Goal: Task Accomplishment & Management: Use online tool/utility

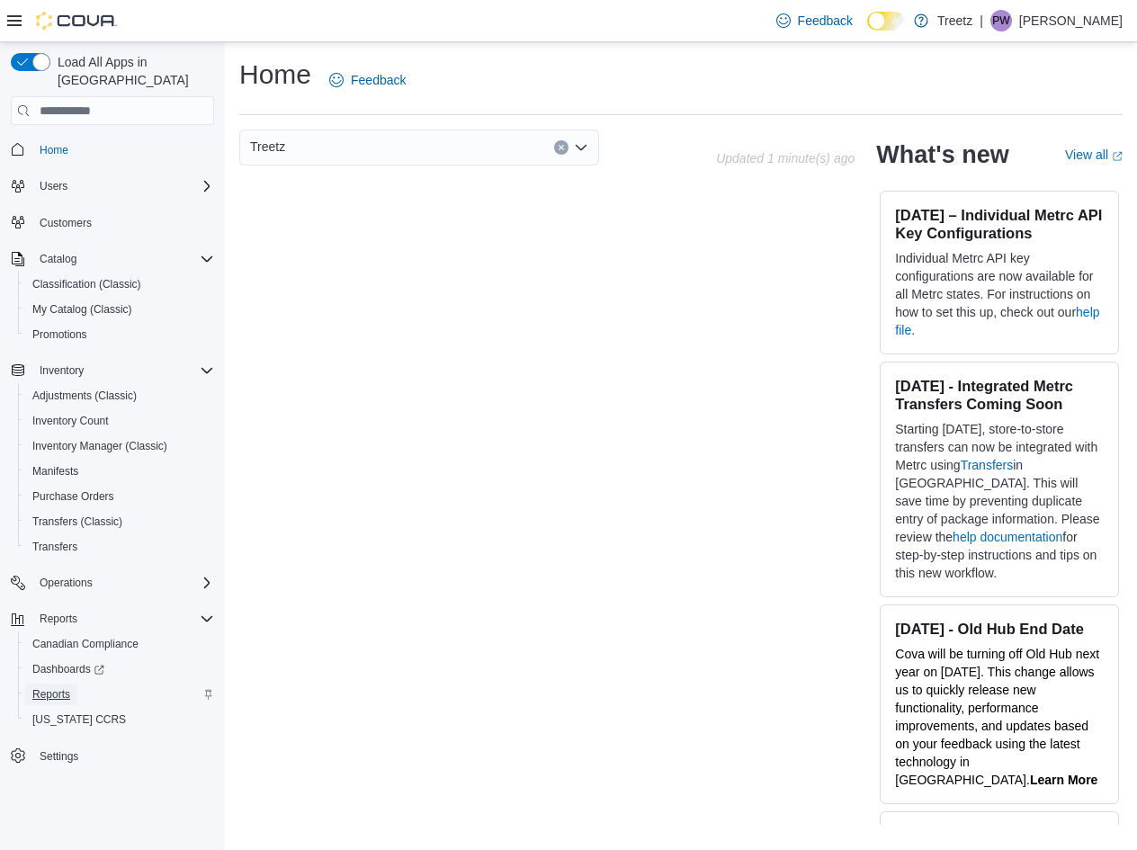
click at [48, 683] on span "Reports" at bounding box center [51, 694] width 38 height 22
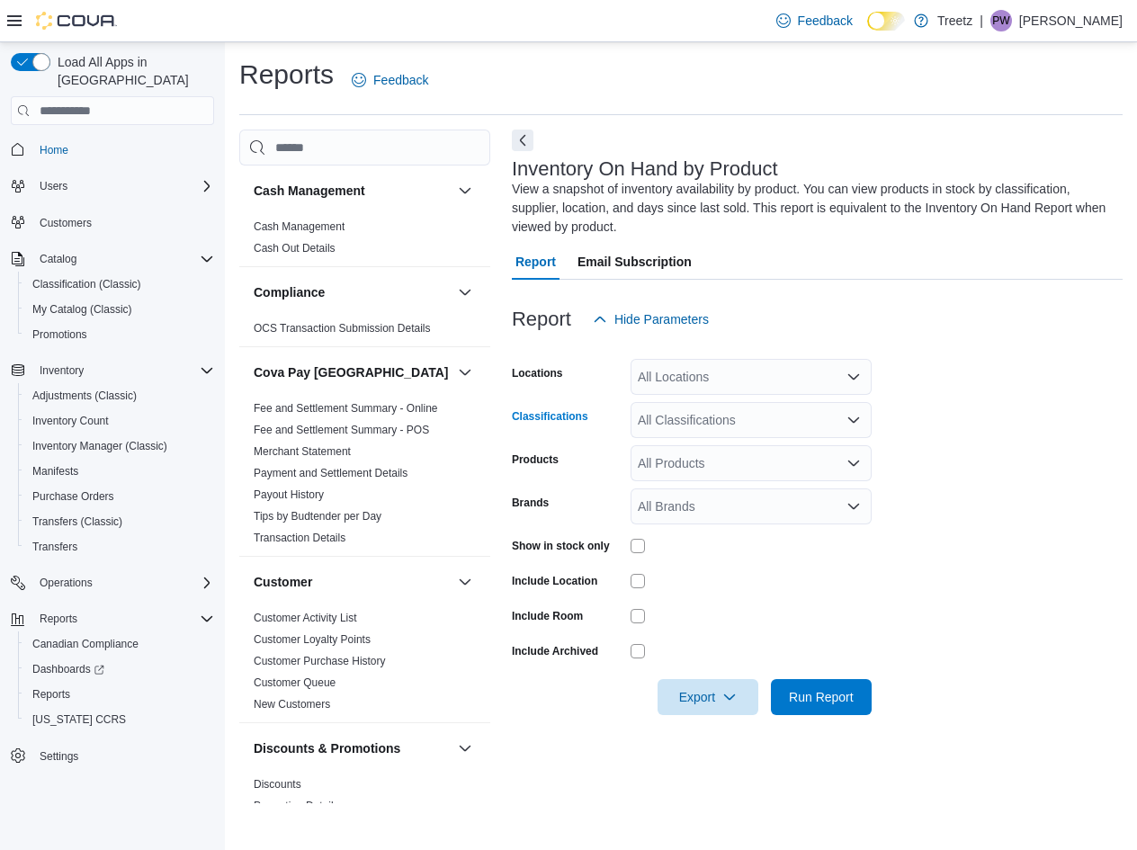
click at [666, 423] on div "All Classifications" at bounding box center [750, 420] width 241 height 36
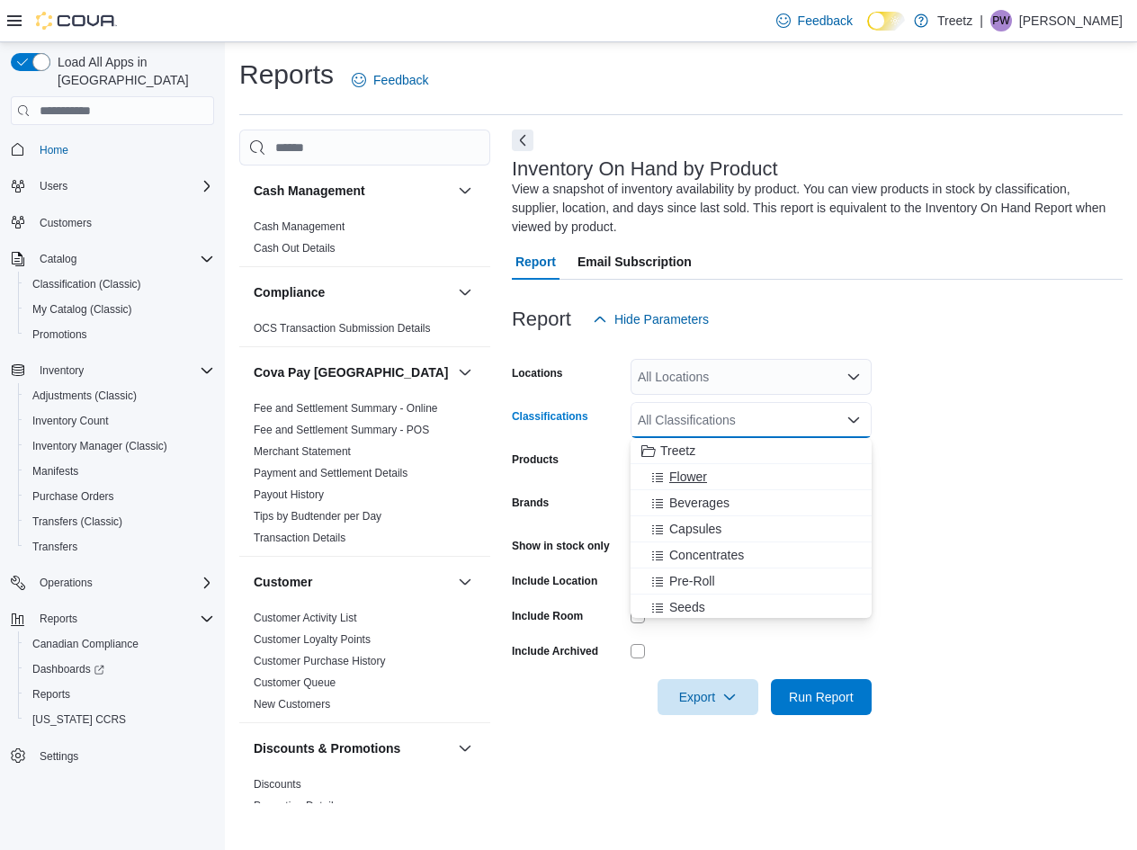
click at [700, 469] on span "Flower" at bounding box center [688, 477] width 38 height 18
click at [941, 393] on form "Locations All Locations Classifications Flower Combo box. Selected. Flower. Pre…" at bounding box center [817, 526] width 611 height 378
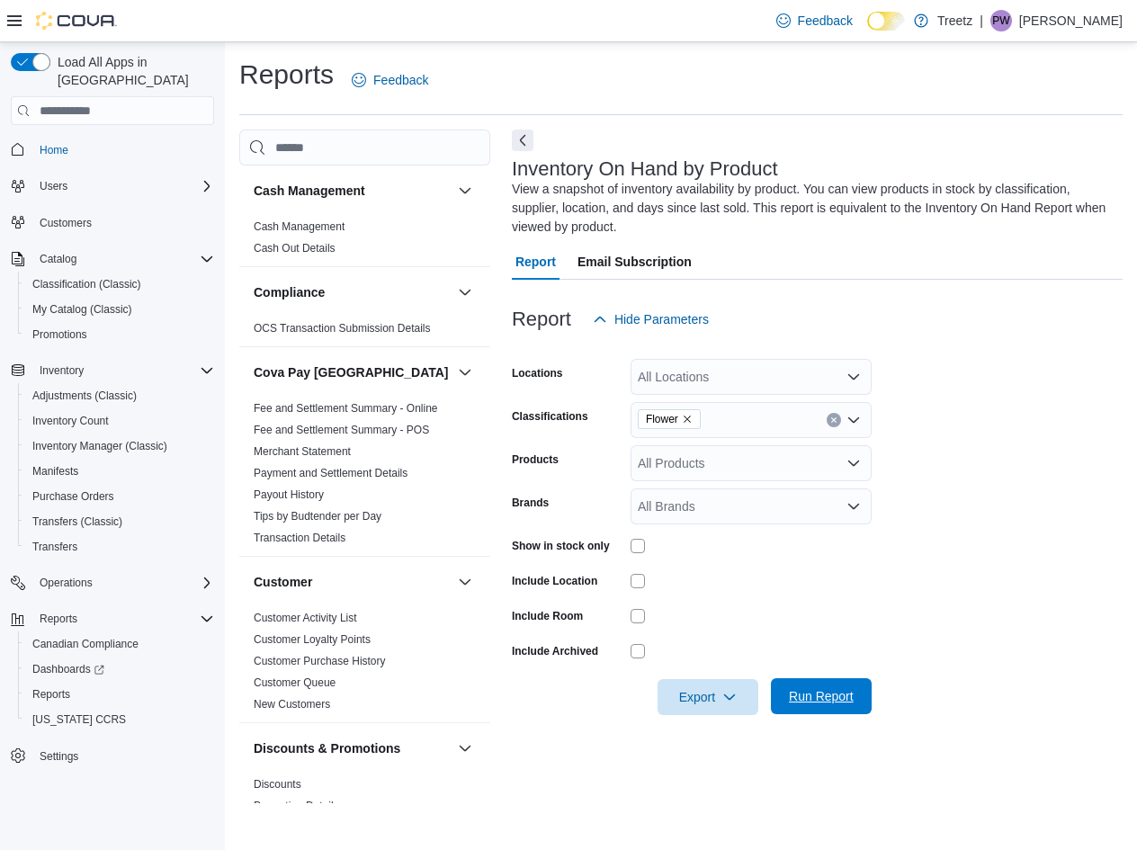
click at [821, 695] on span "Run Report" at bounding box center [821, 696] width 65 height 18
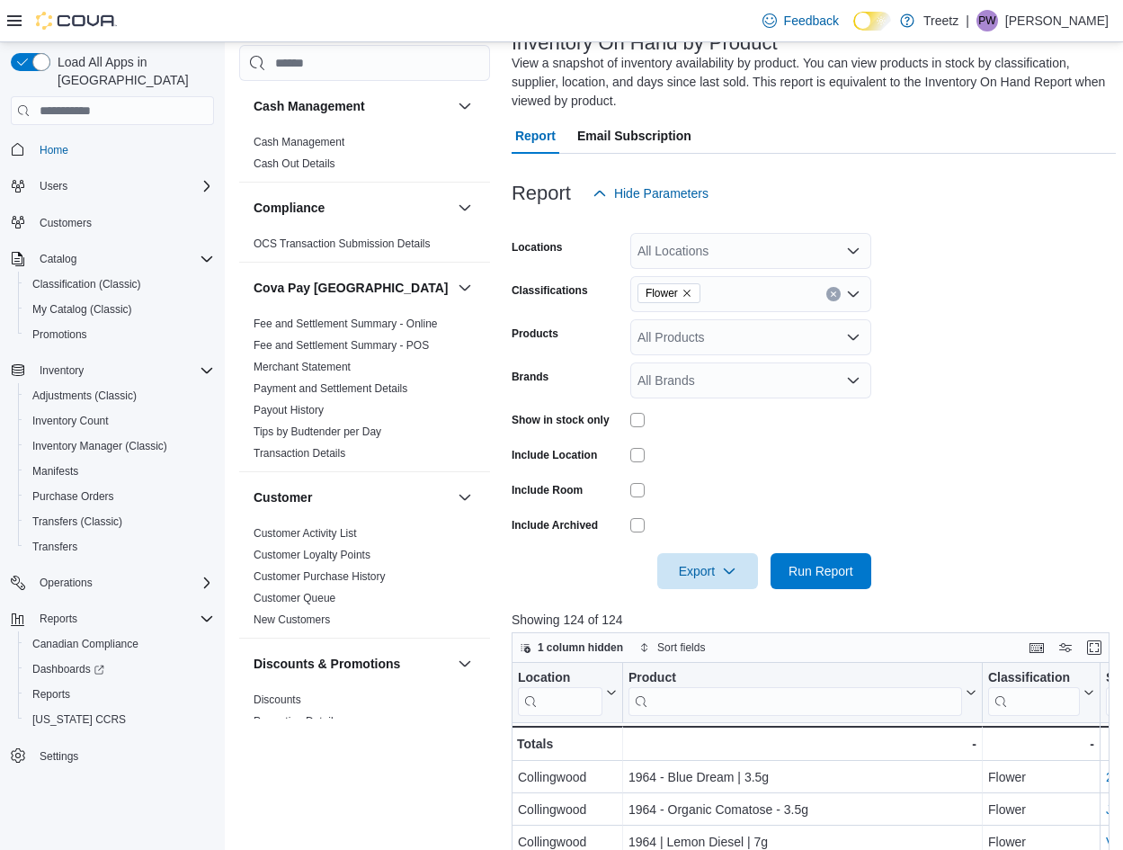
scroll to position [360, 0]
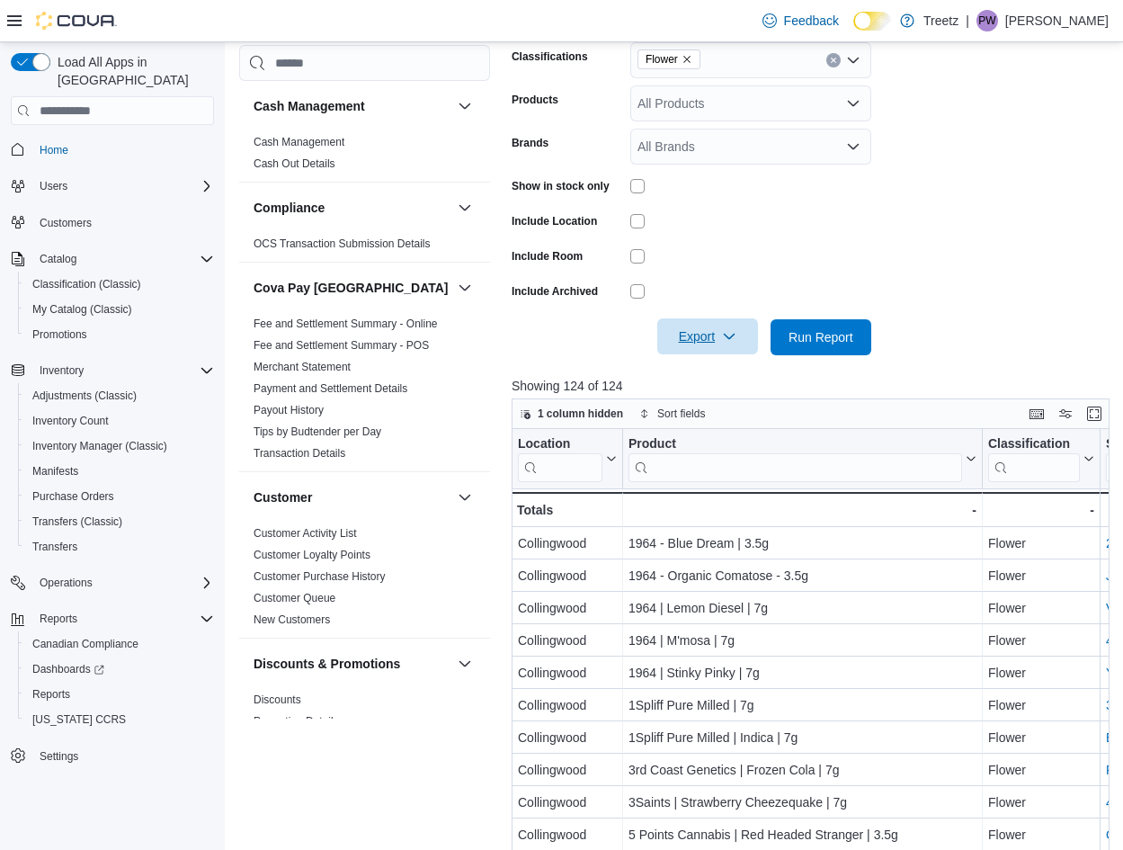
click at [718, 335] on span "Export" at bounding box center [707, 336] width 79 height 36
click at [725, 385] on button "Export to Excel" at bounding box center [710, 373] width 103 height 36
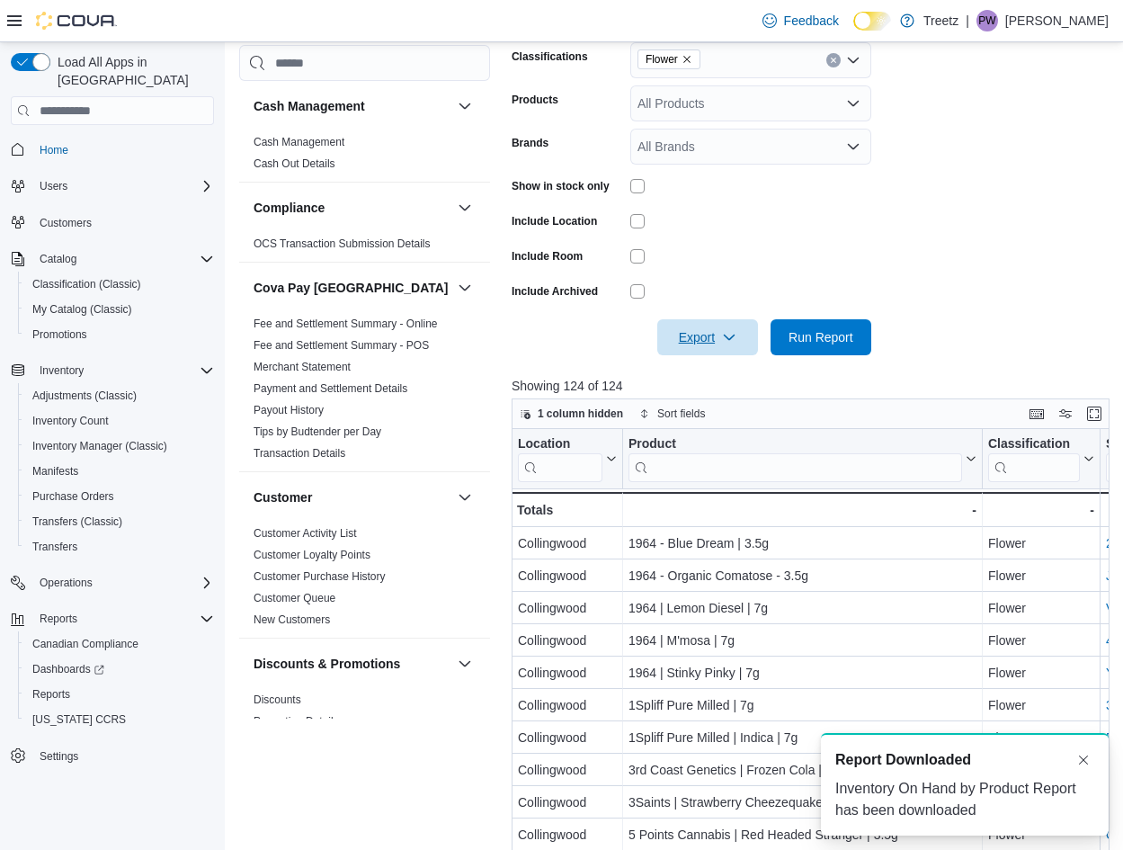
scroll to position [0, 0]
